Goal: Task Accomplishment & Management: Manage account settings

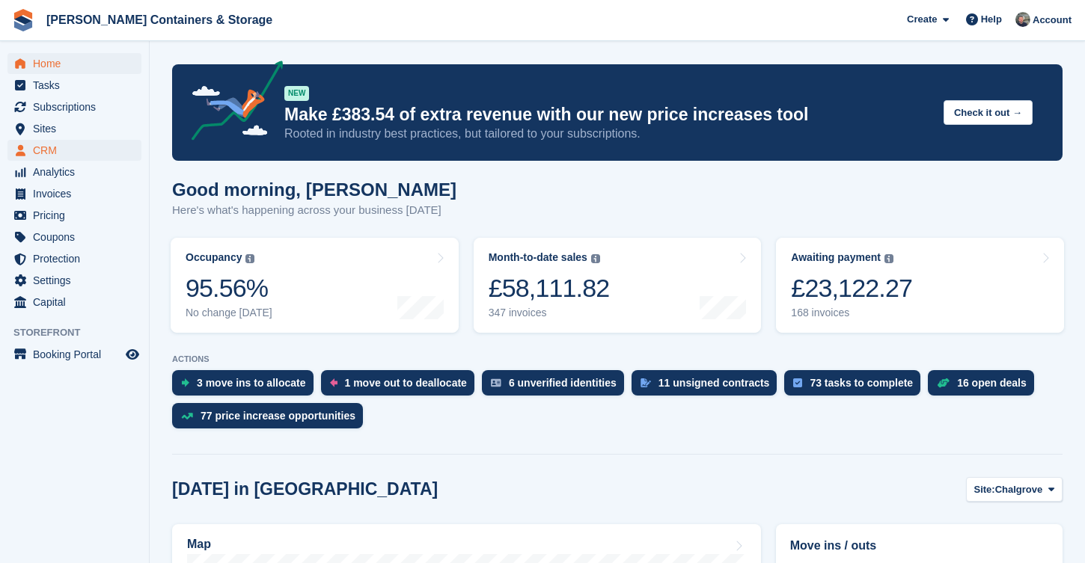
click at [61, 154] on span "CRM" at bounding box center [78, 150] width 90 height 21
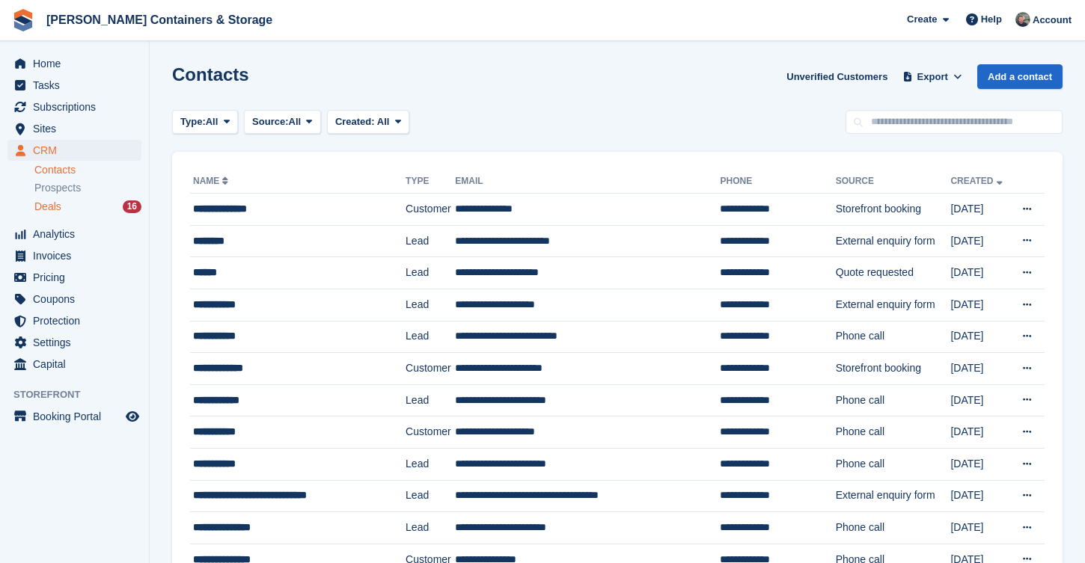
click at [96, 210] on div "Deals 16" at bounding box center [87, 207] width 107 height 14
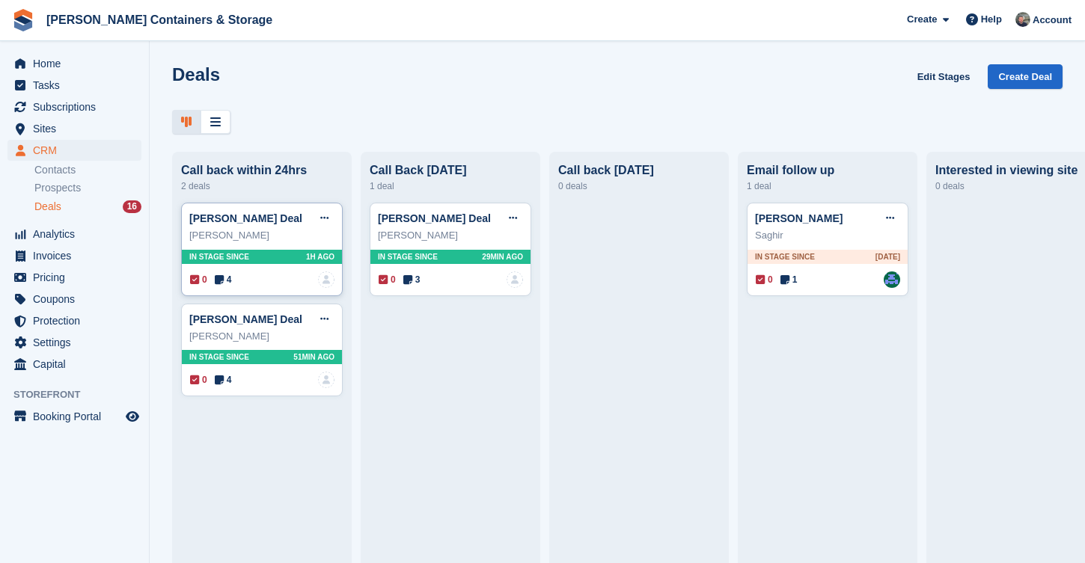
click at [232, 278] on span "4" at bounding box center [223, 279] width 17 height 13
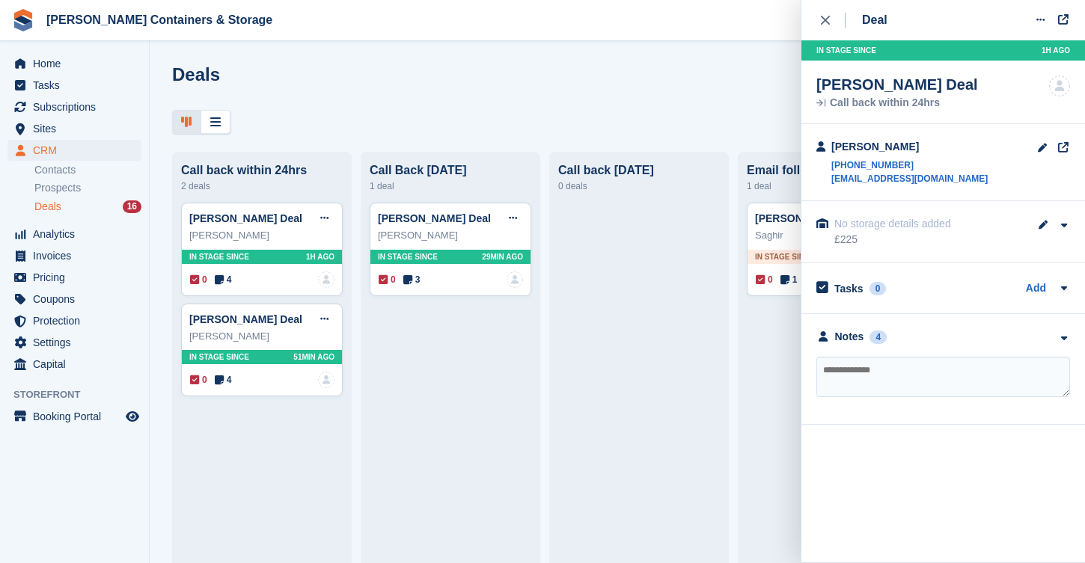
click at [412, 279] on icon at bounding box center [407, 280] width 9 height 10
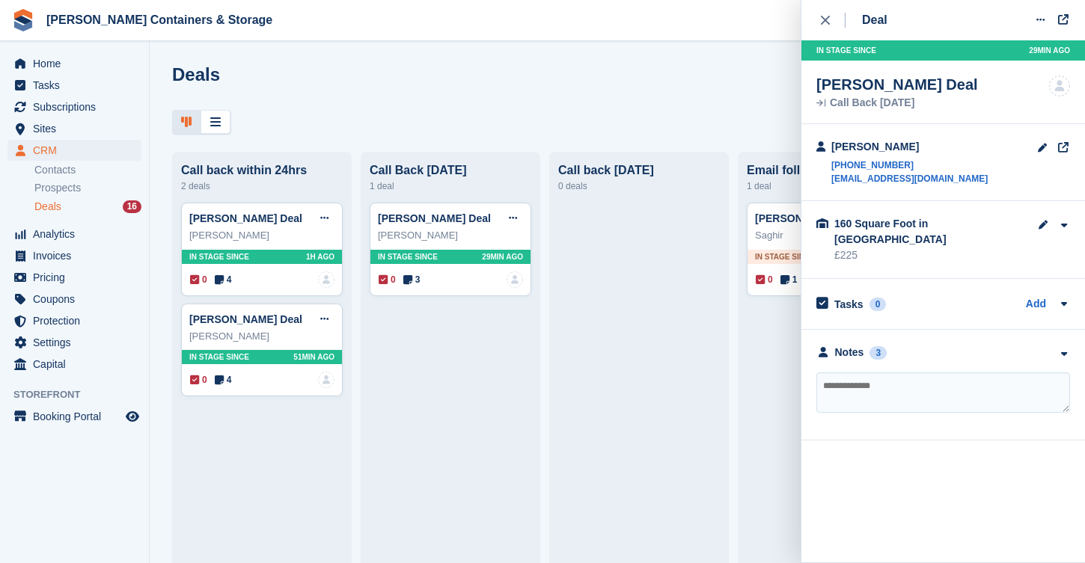
click at [843, 345] on div "**********" at bounding box center [942, 385] width 283 height 111
click at [845, 345] on div "Notes" at bounding box center [849, 353] width 29 height 16
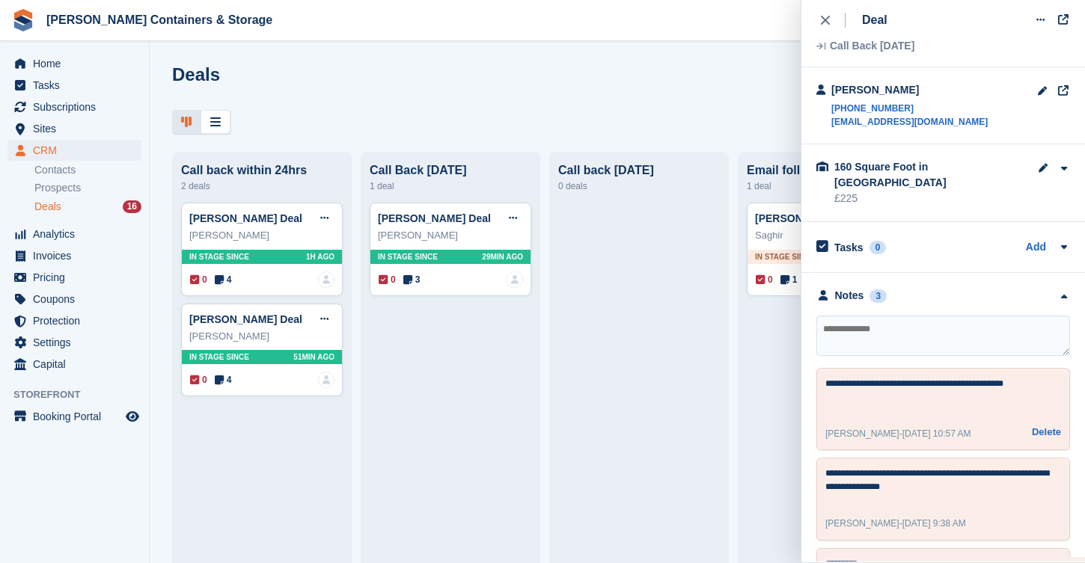
scroll to position [59, 0]
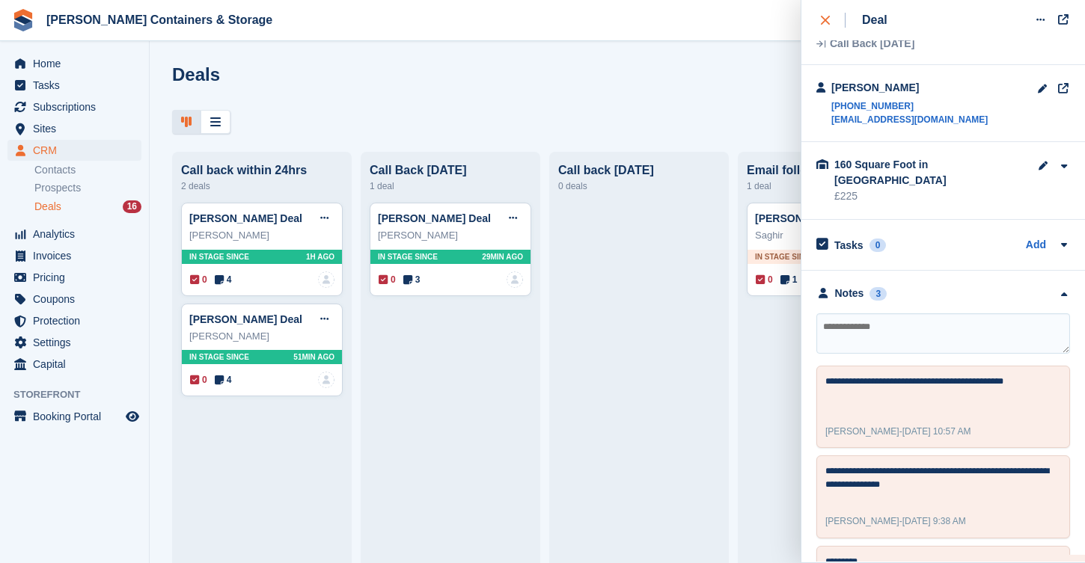
click at [826, 22] on icon "close" at bounding box center [825, 20] width 9 height 9
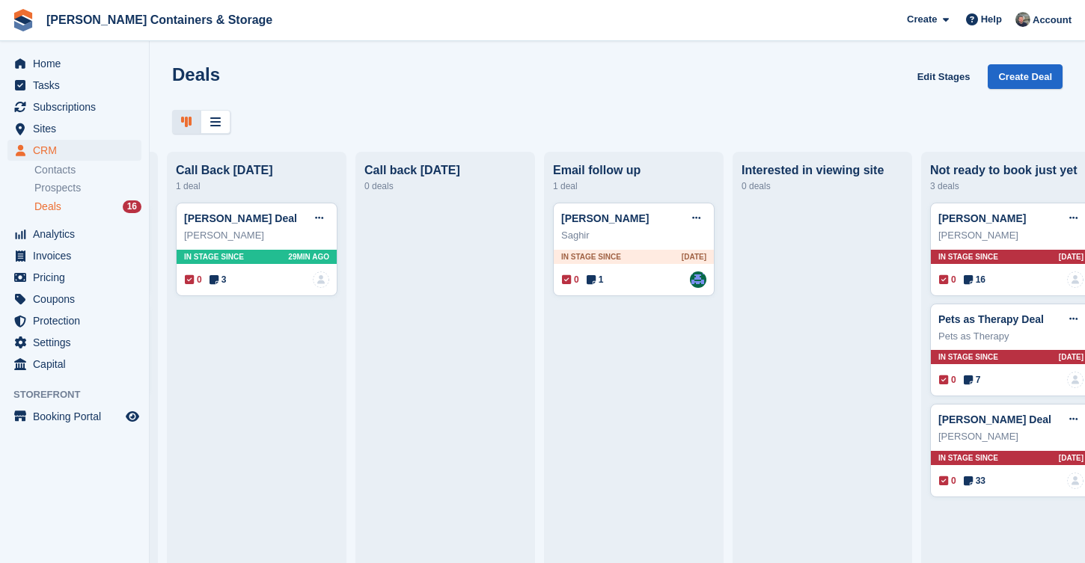
scroll to position [0, 233]
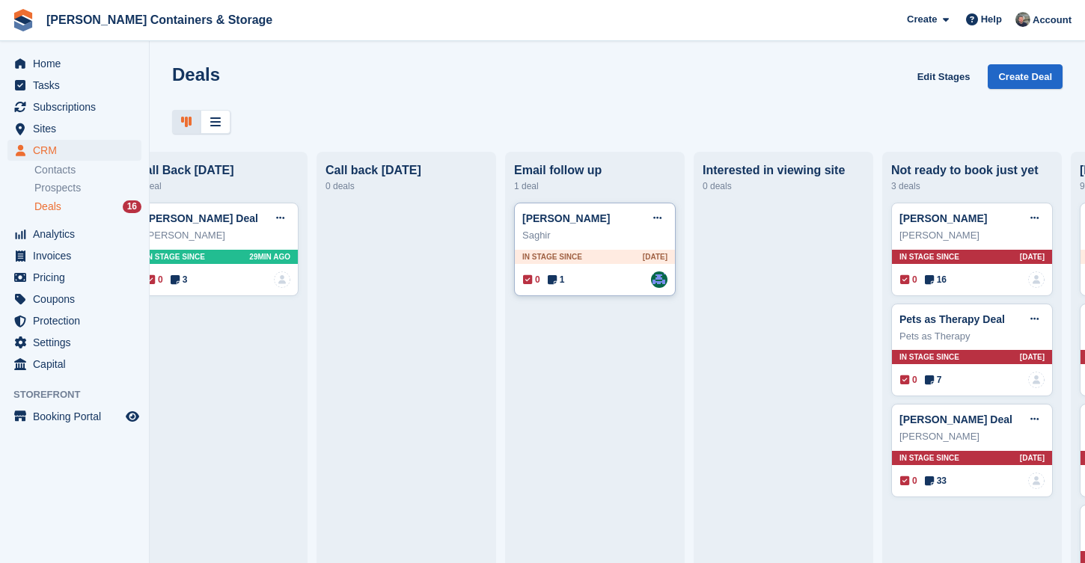
click at [555, 278] on icon at bounding box center [552, 280] width 9 height 10
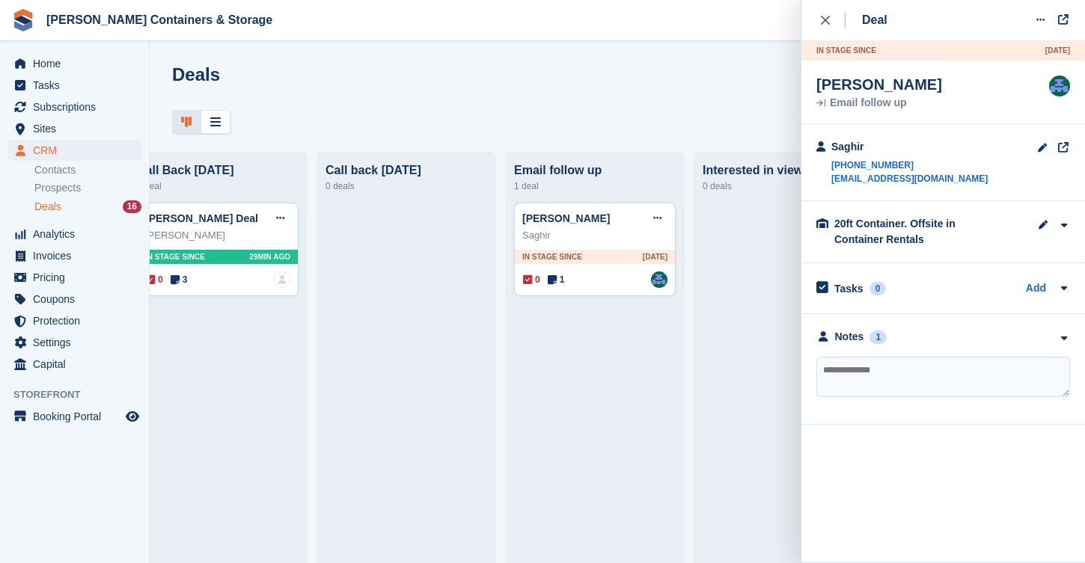
click at [851, 325] on div "**********" at bounding box center [942, 369] width 283 height 111
click at [848, 331] on div "Notes" at bounding box center [849, 337] width 29 height 16
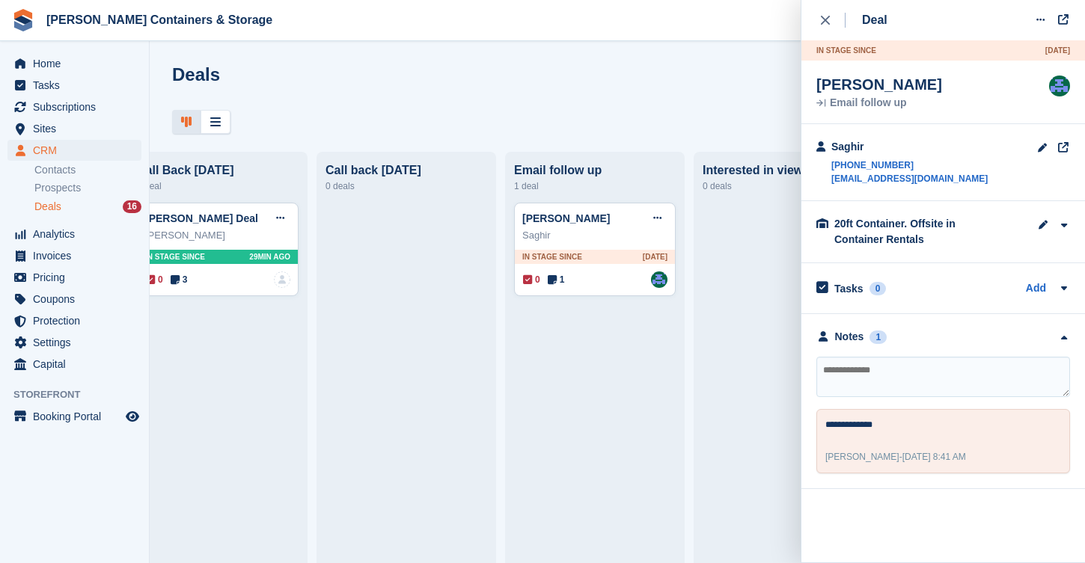
click at [826, 58] on div "In stage since 2D AGO" at bounding box center [942, 50] width 283 height 20
click at [826, 28] on button "close" at bounding box center [833, 20] width 34 height 40
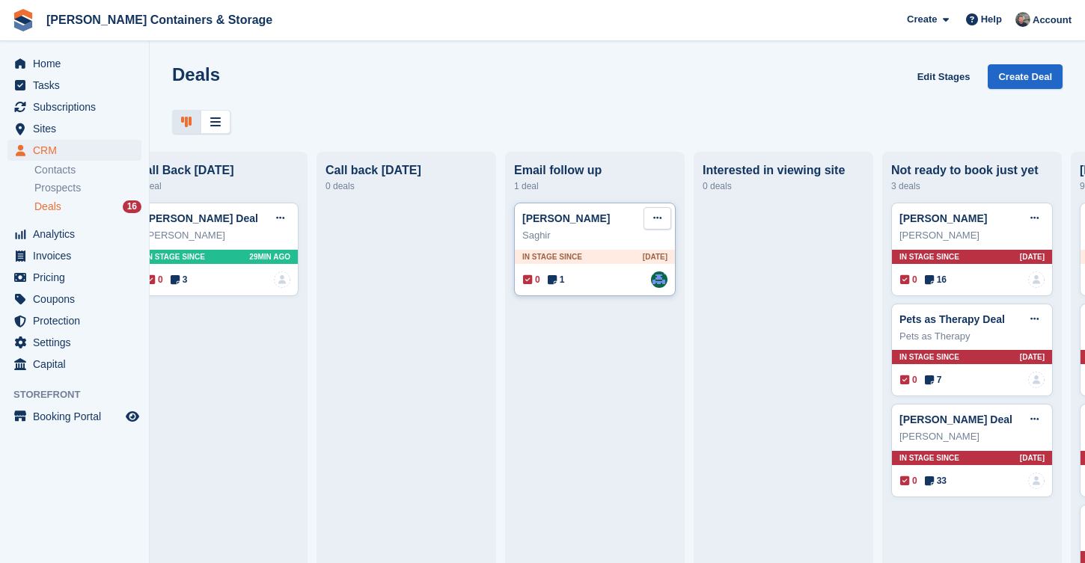
click at [653, 224] on button at bounding box center [657, 218] width 28 height 22
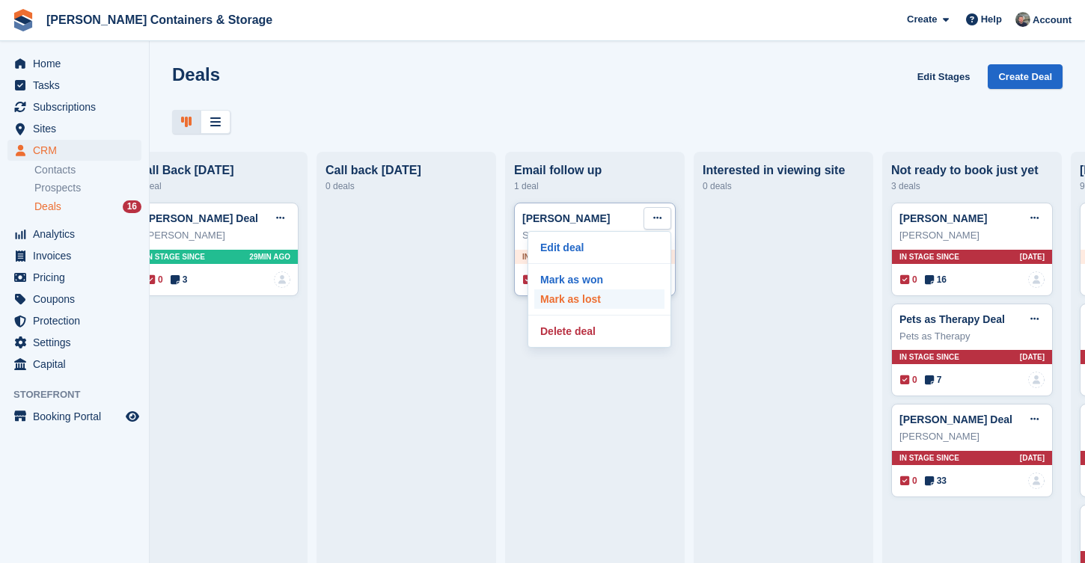
click at [615, 299] on p "Mark as lost" at bounding box center [599, 298] width 130 height 19
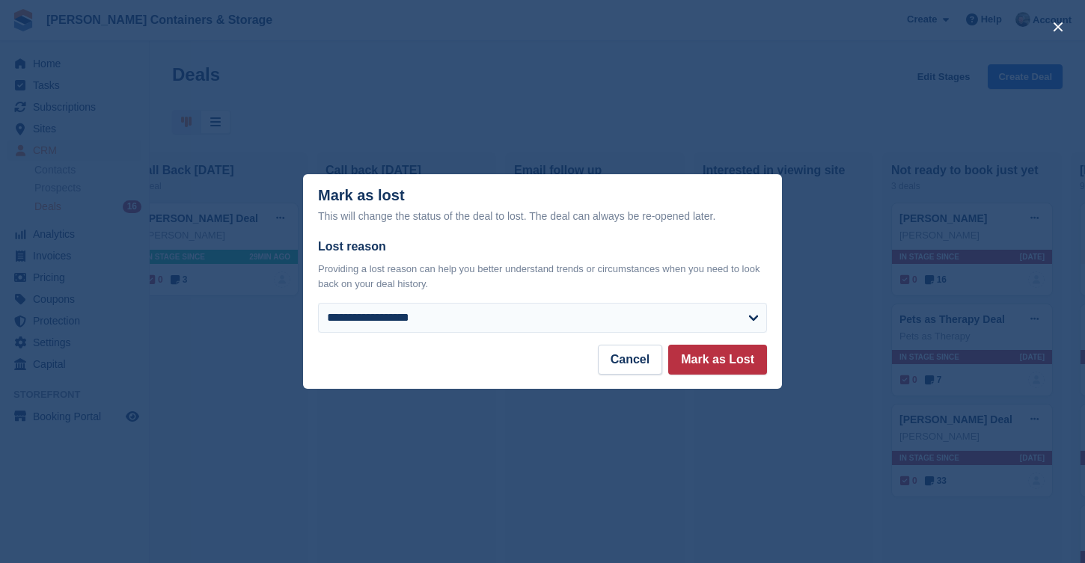
click at [512, 342] on div "**********" at bounding box center [542, 291] width 479 height 107
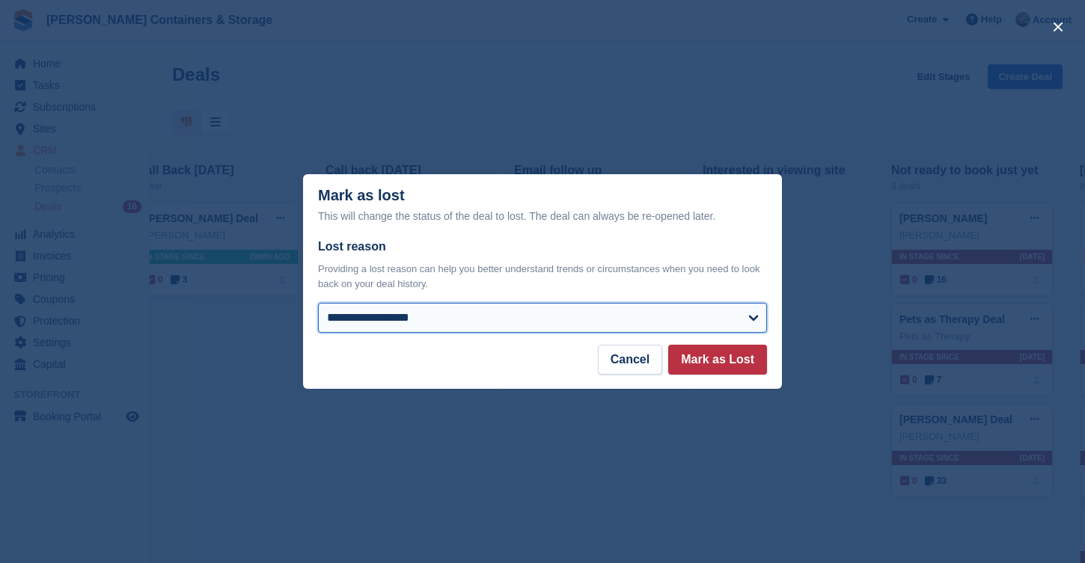
select select "*****"
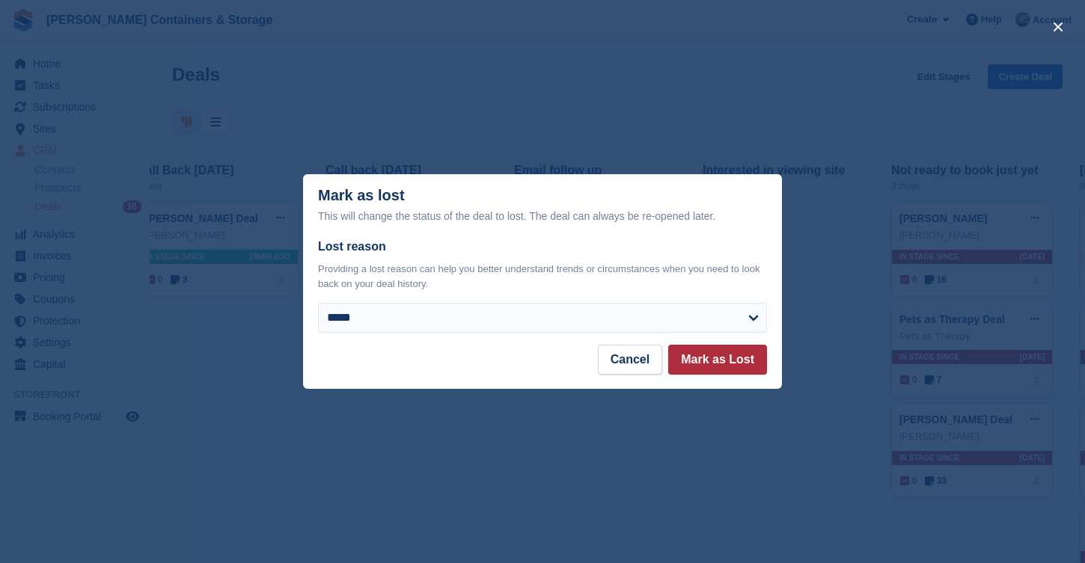
click at [708, 363] on button "Mark as Lost" at bounding box center [717, 360] width 99 height 30
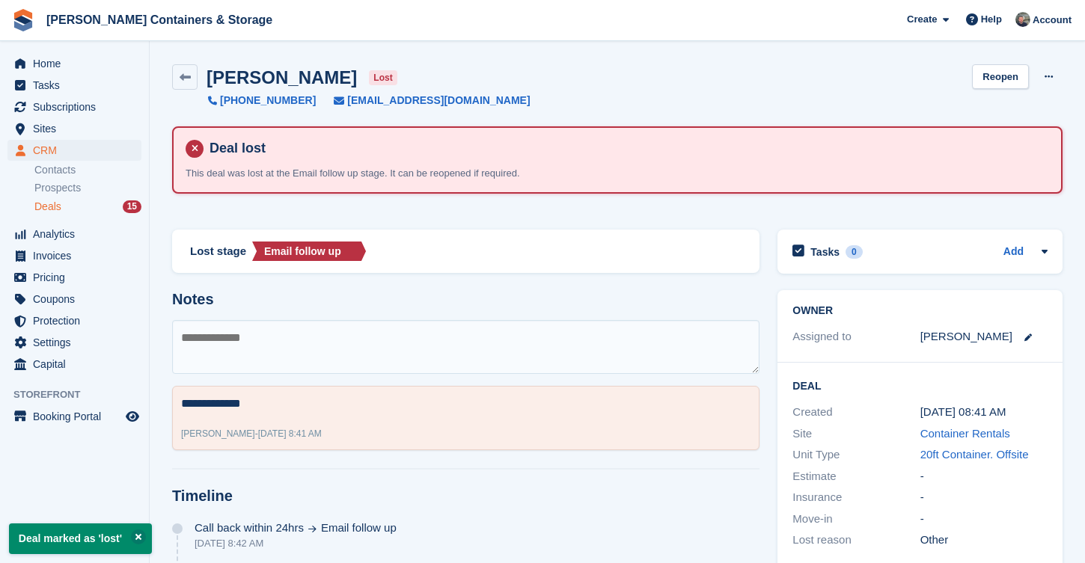
scroll to position [3, 0]
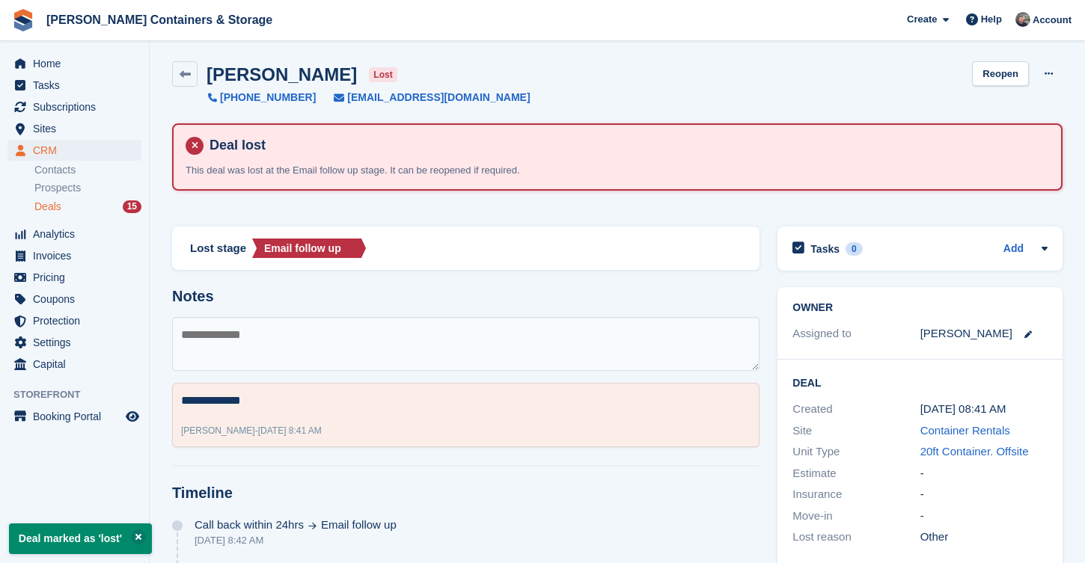
click at [94, 201] on div "Deals 15" at bounding box center [87, 207] width 107 height 14
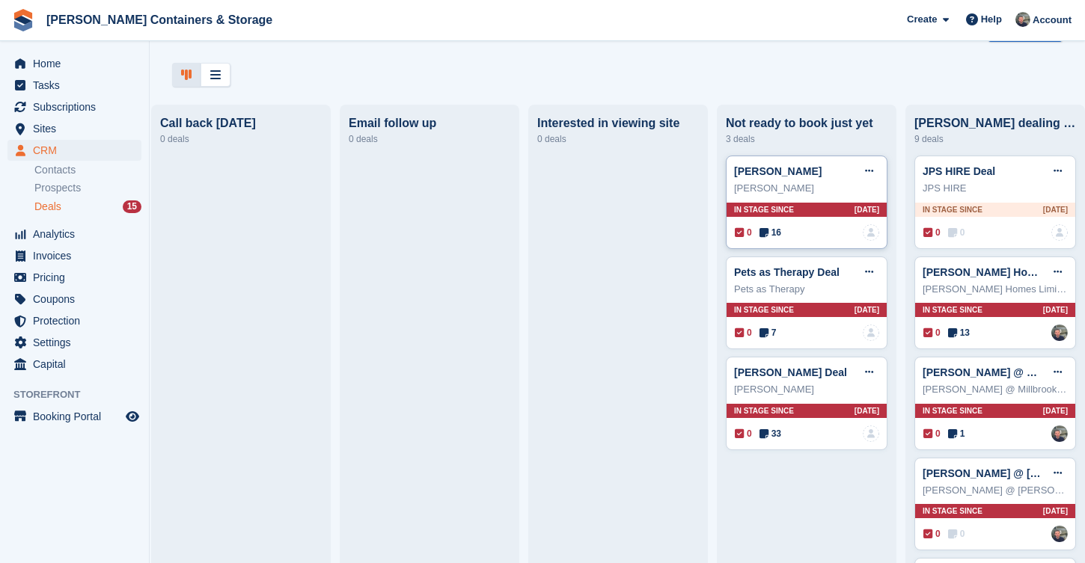
scroll to position [98, 0]
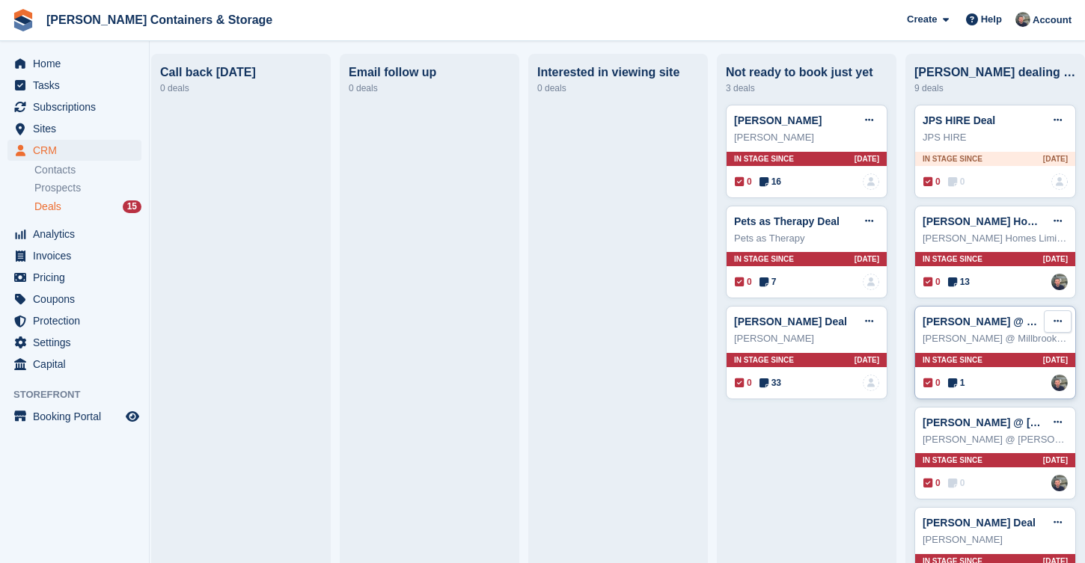
click at [1064, 319] on button at bounding box center [1057, 321] width 28 height 22
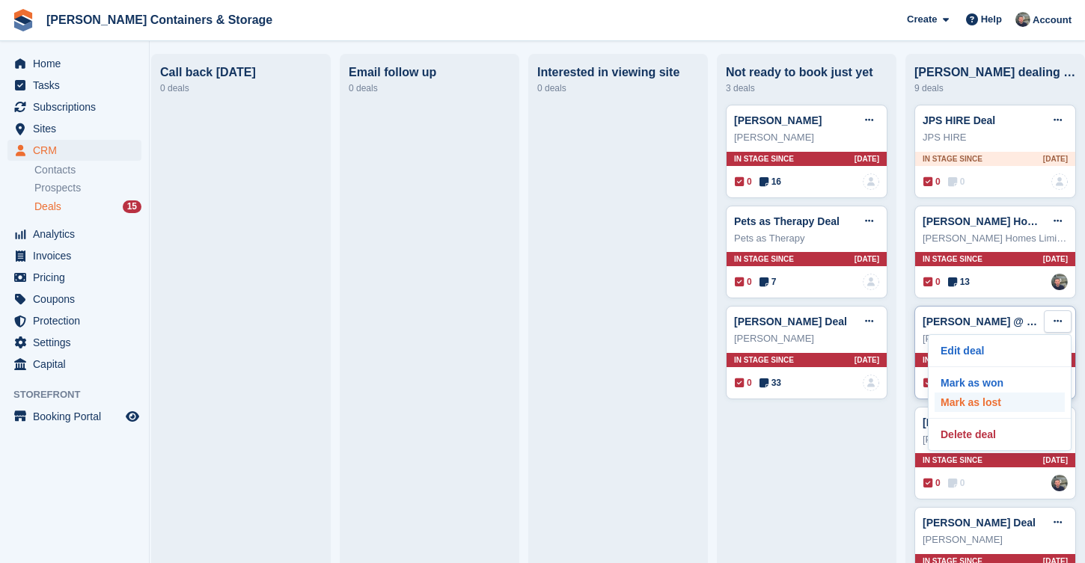
click at [1000, 409] on p "Mark as lost" at bounding box center [999, 402] width 130 height 19
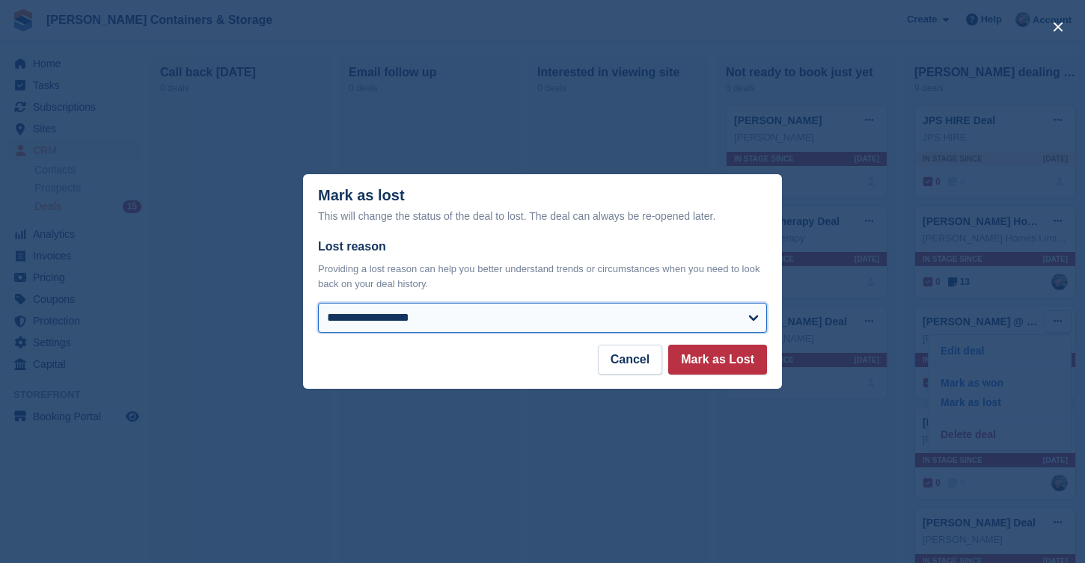
select select "**********"
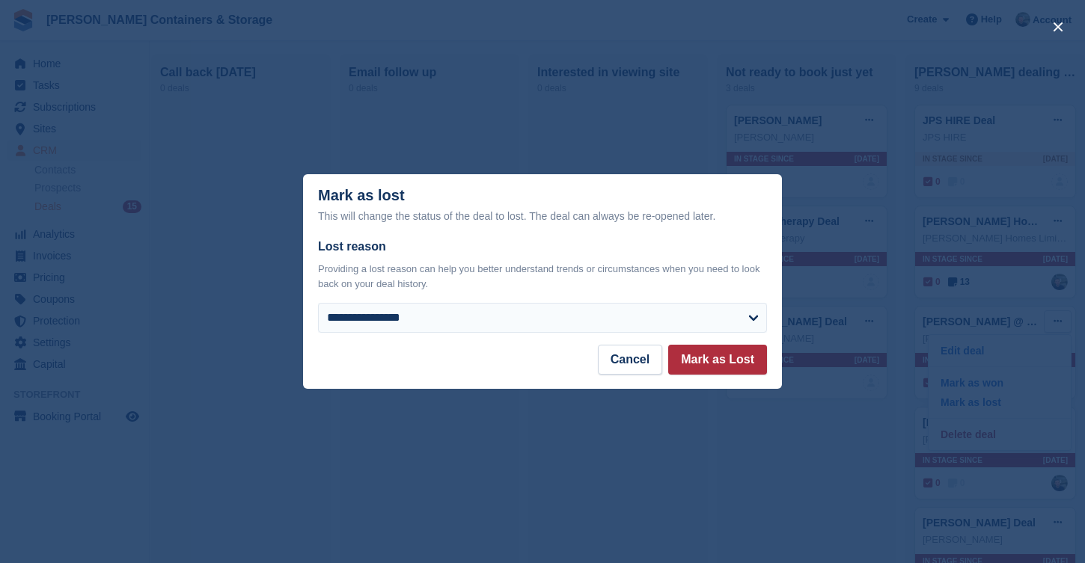
click at [715, 374] on button "Mark as Lost" at bounding box center [717, 360] width 99 height 30
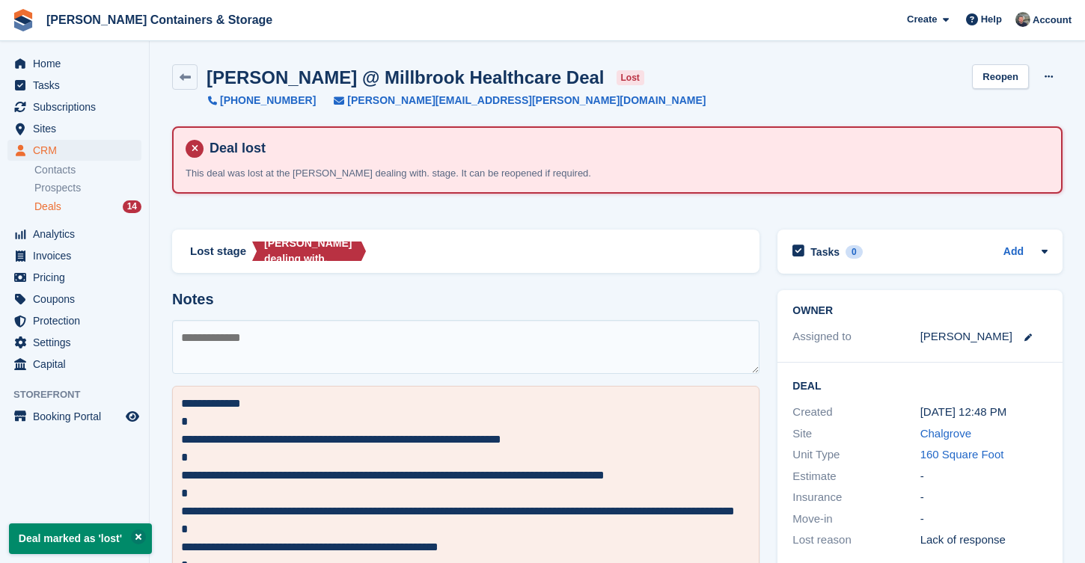
click at [67, 216] on div "CRM CRM CRM Contacts Prospects Deals 14 Contacts Prospects Deals 14" at bounding box center [74, 182] width 149 height 84
click at [67, 203] on div "Deals 14" at bounding box center [87, 207] width 107 height 14
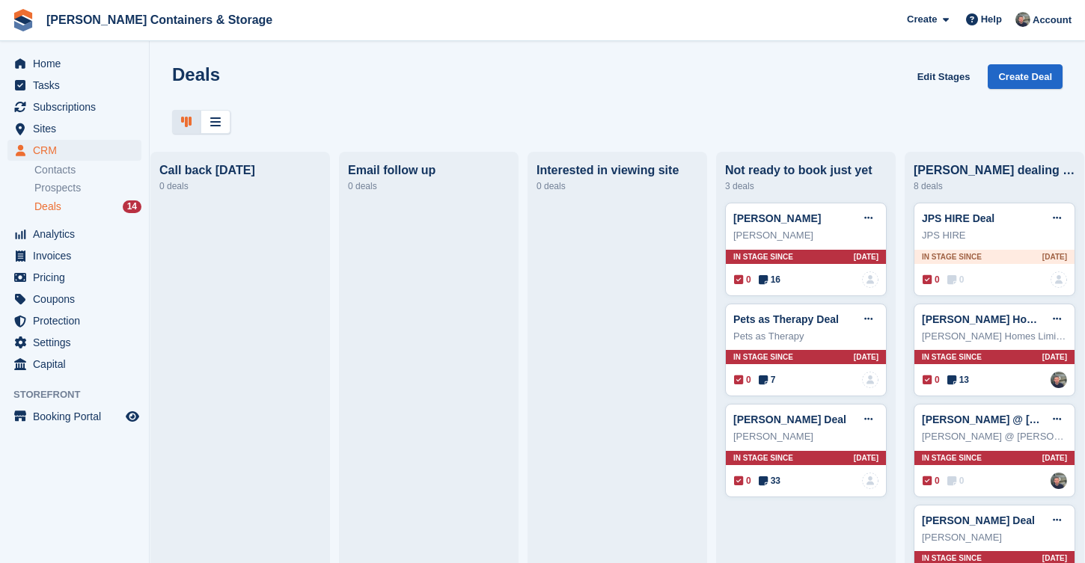
scroll to position [0, 398]
click at [1055, 218] on icon at bounding box center [1057, 218] width 8 height 10
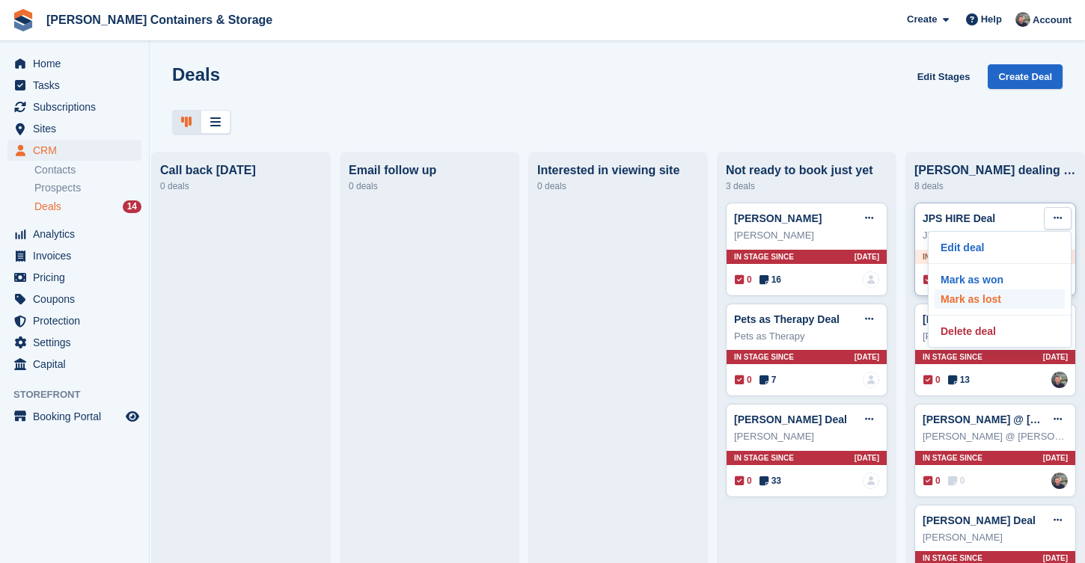
click at [986, 300] on p "Mark as lost" at bounding box center [999, 298] width 130 height 19
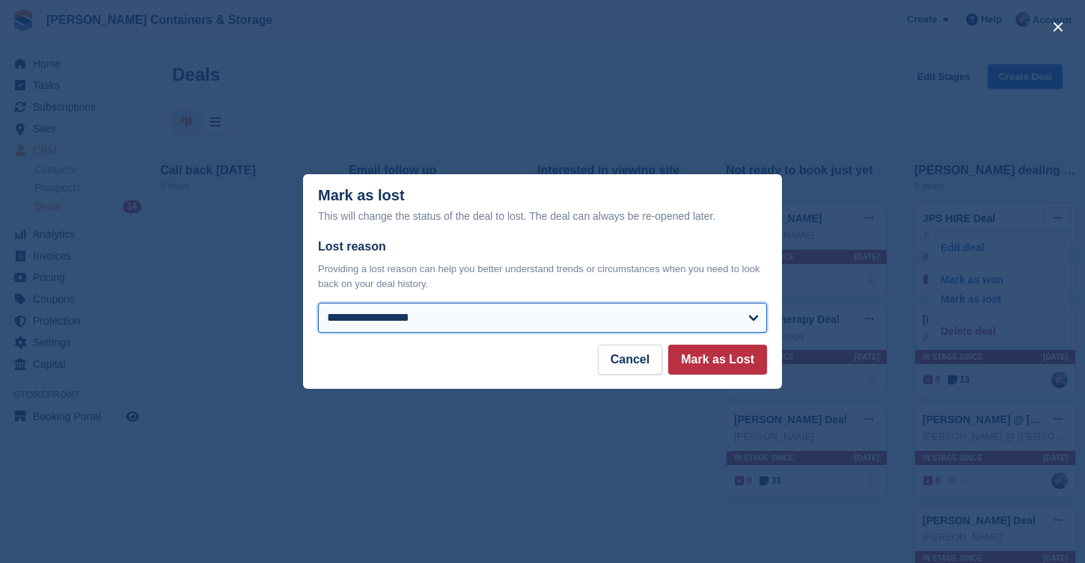
select select "*****"
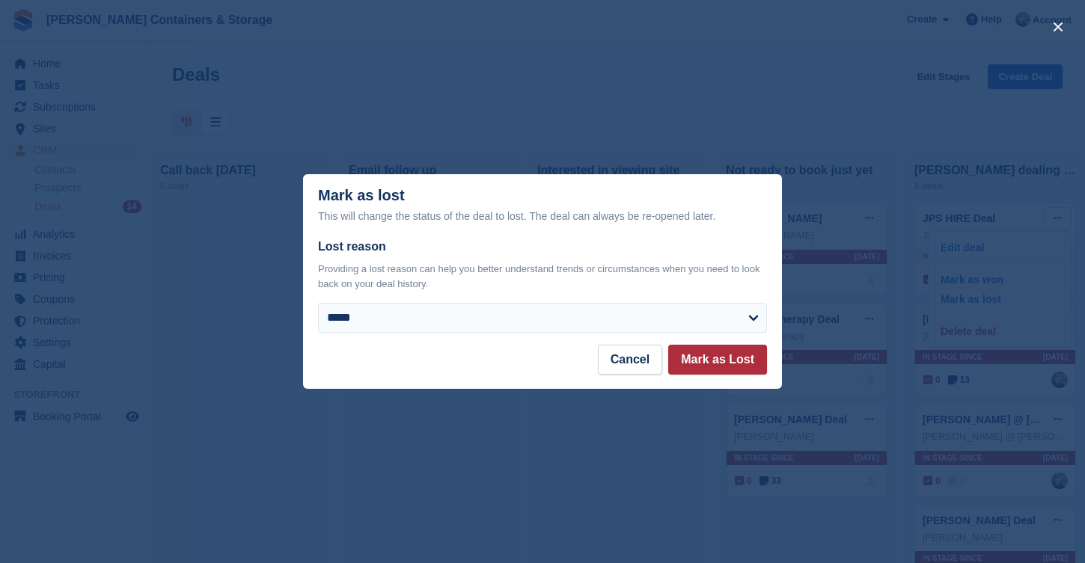
click at [718, 362] on button "Mark as Lost" at bounding box center [717, 360] width 99 height 30
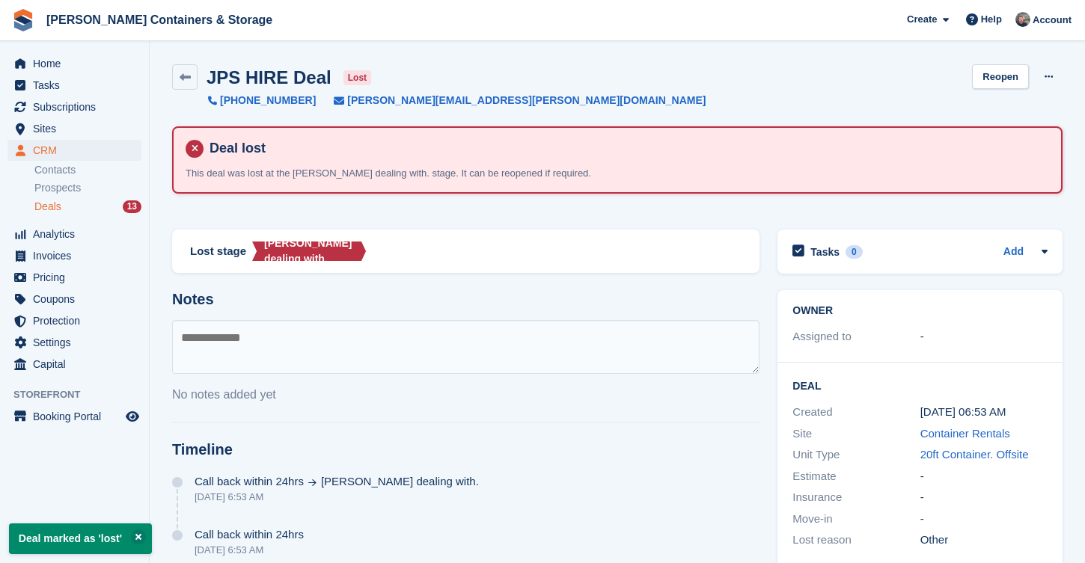
scroll to position [37, 0]
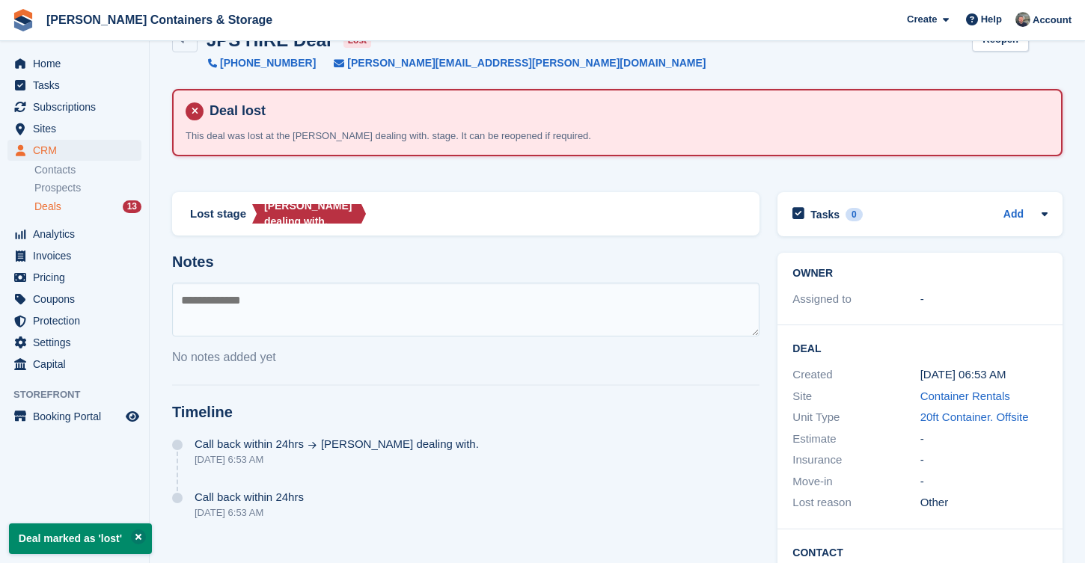
click at [453, 307] on textarea at bounding box center [465, 310] width 587 height 54
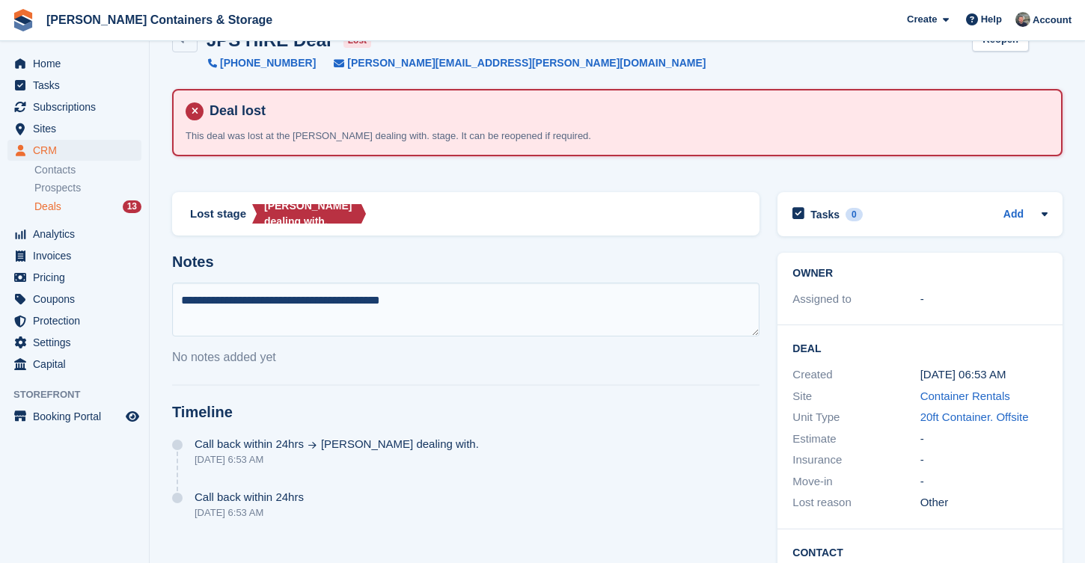
type textarea "**********"
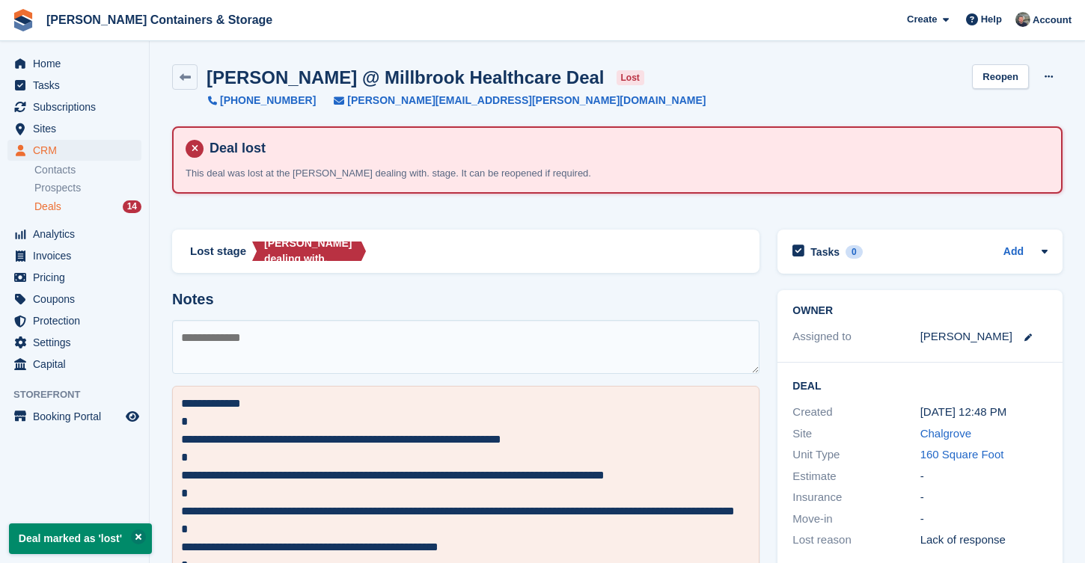
click at [47, 204] on span "Deals" at bounding box center [47, 207] width 27 height 14
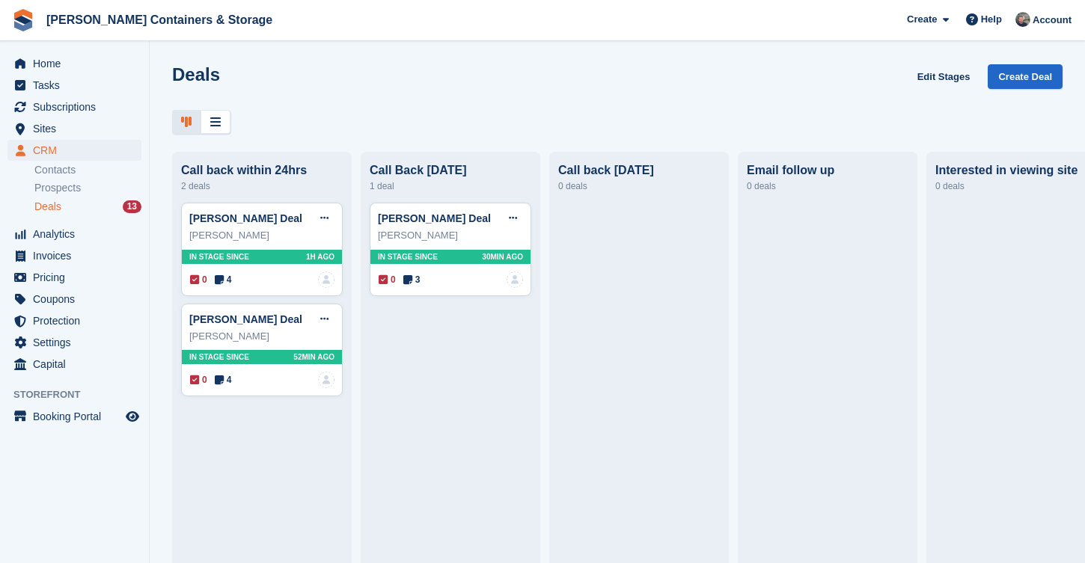
click at [48, 206] on span "Deals" at bounding box center [47, 207] width 27 height 14
click at [132, 411] on icon "Preview store" at bounding box center [132, 417] width 13 height 12
click at [79, 65] on span "Home" at bounding box center [78, 63] width 90 height 21
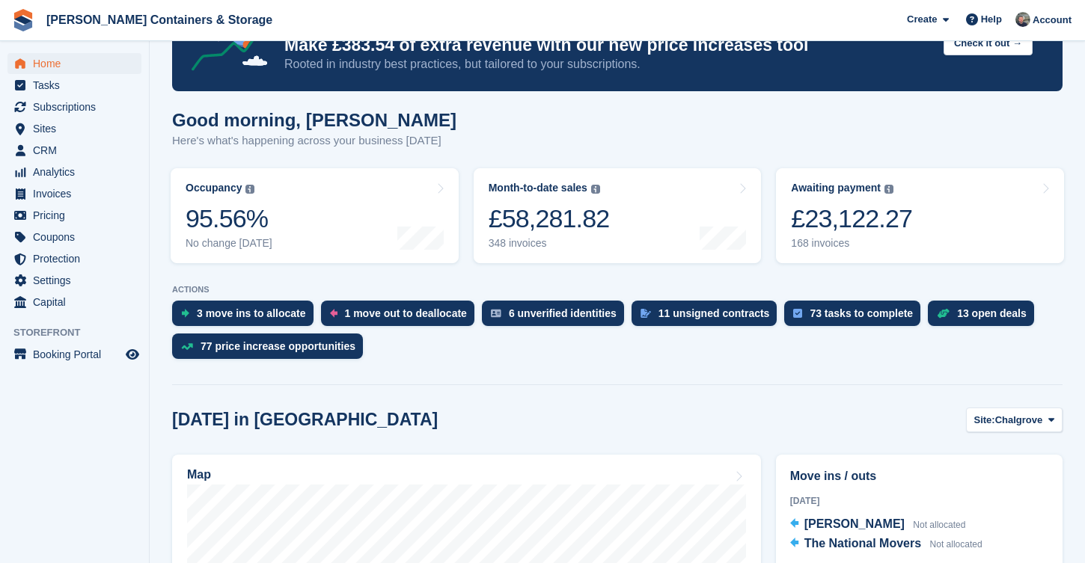
scroll to position [223, 0]
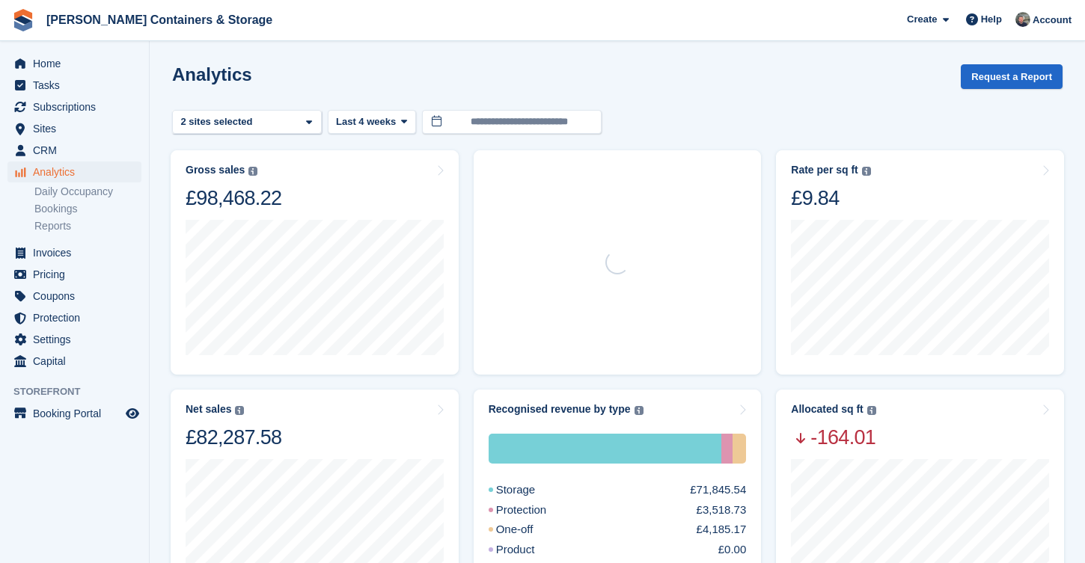
click at [390, 107] on turbo-frame "**********" at bounding box center [617, 560] width 890 height 992
click at [388, 117] on span "Last 4 weeks" at bounding box center [366, 121] width 60 height 15
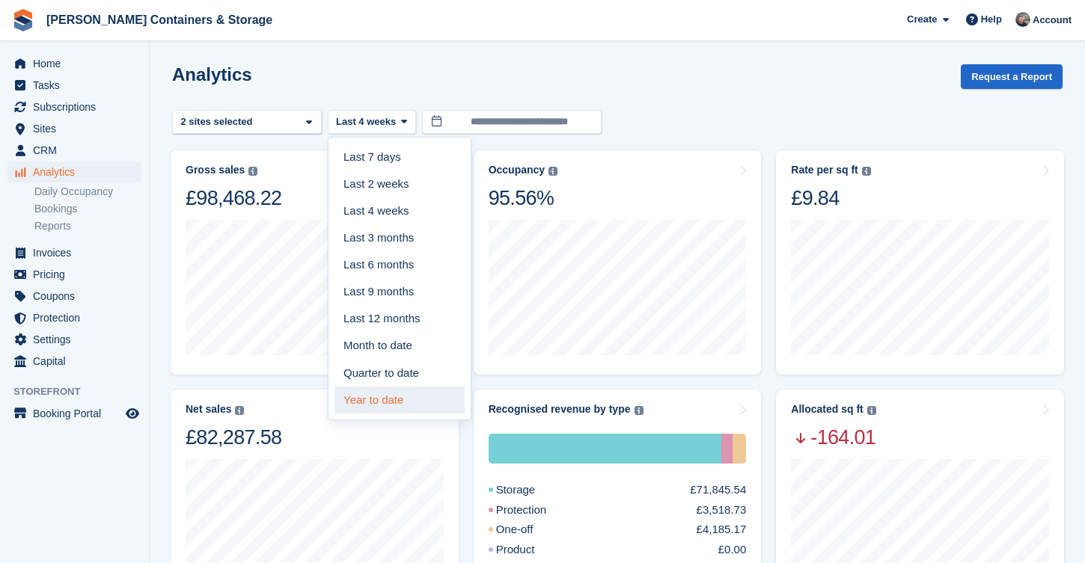
click at [422, 394] on link "Year to date" at bounding box center [399, 400] width 130 height 27
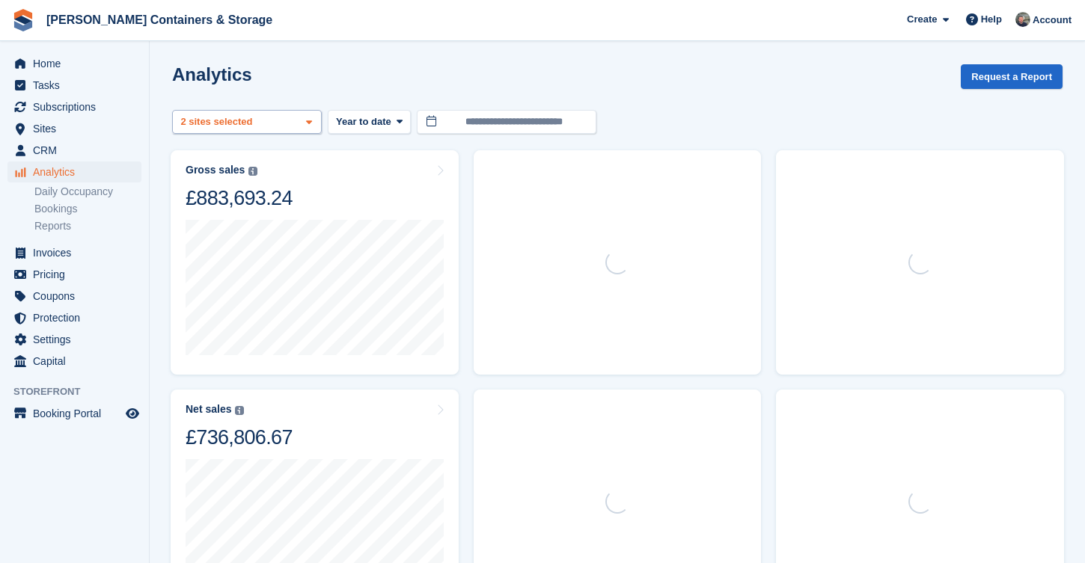
click at [278, 112] on div "Chalgrove 2 sites selected" at bounding box center [247, 122] width 150 height 25
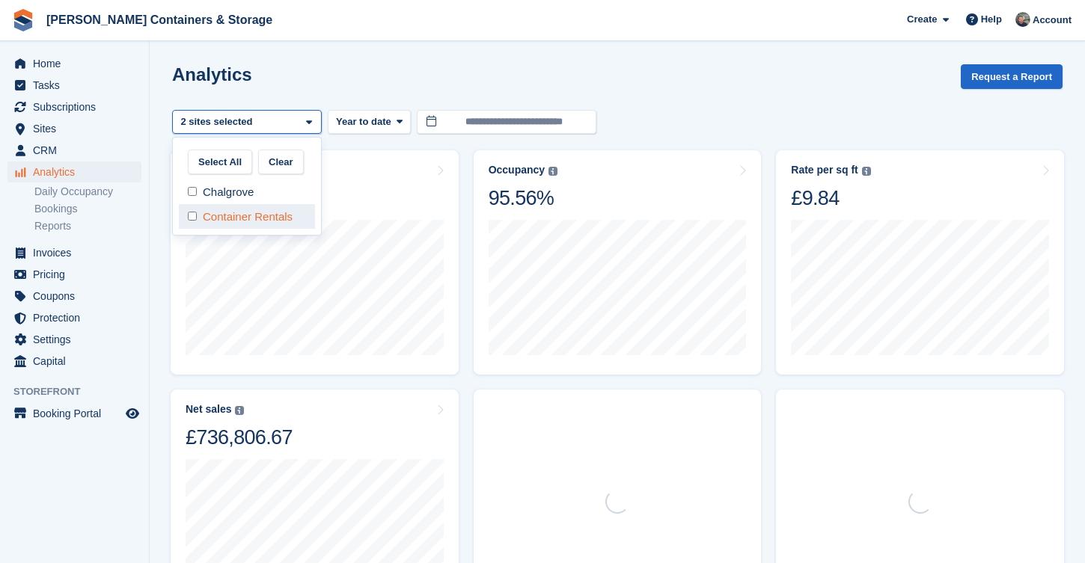
click at [256, 214] on div "Container Rentals" at bounding box center [247, 216] width 136 height 25
select select "***"
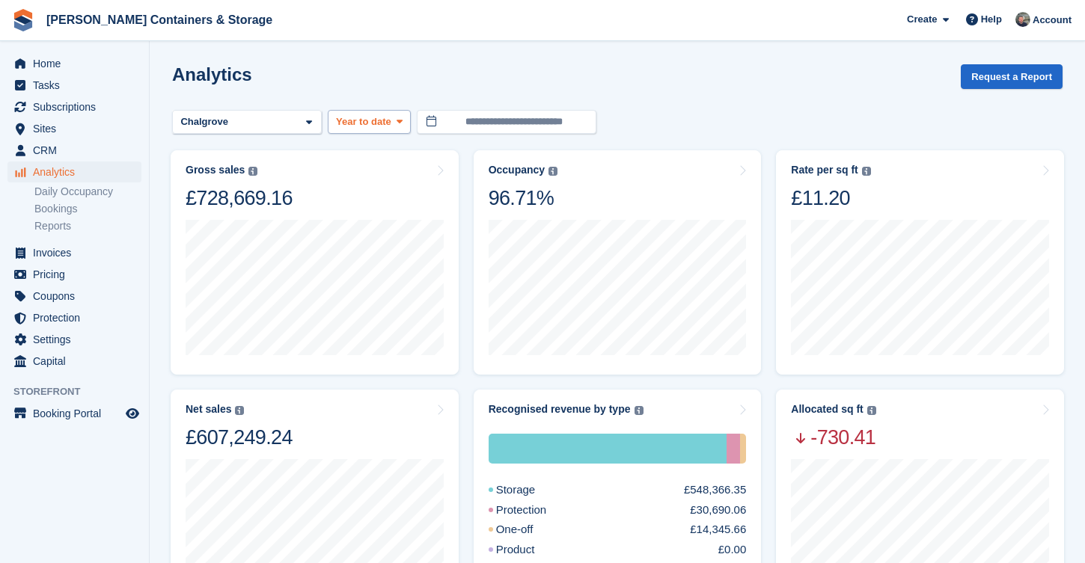
click at [399, 128] on button "Year to date" at bounding box center [369, 122] width 83 height 25
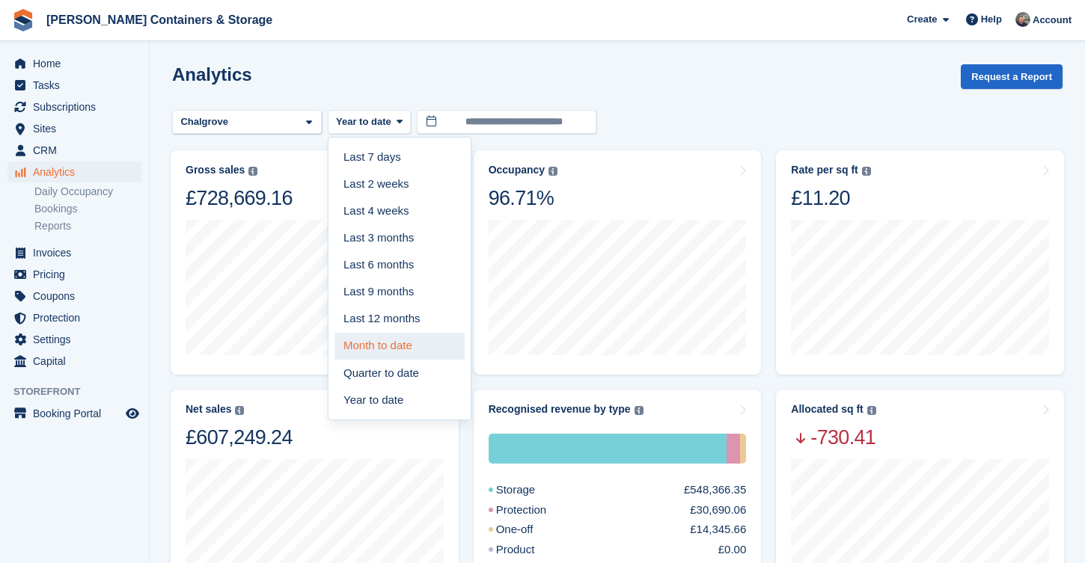
click at [385, 352] on link "Month to date" at bounding box center [399, 346] width 130 height 27
